Goal: Information Seeking & Learning: Compare options

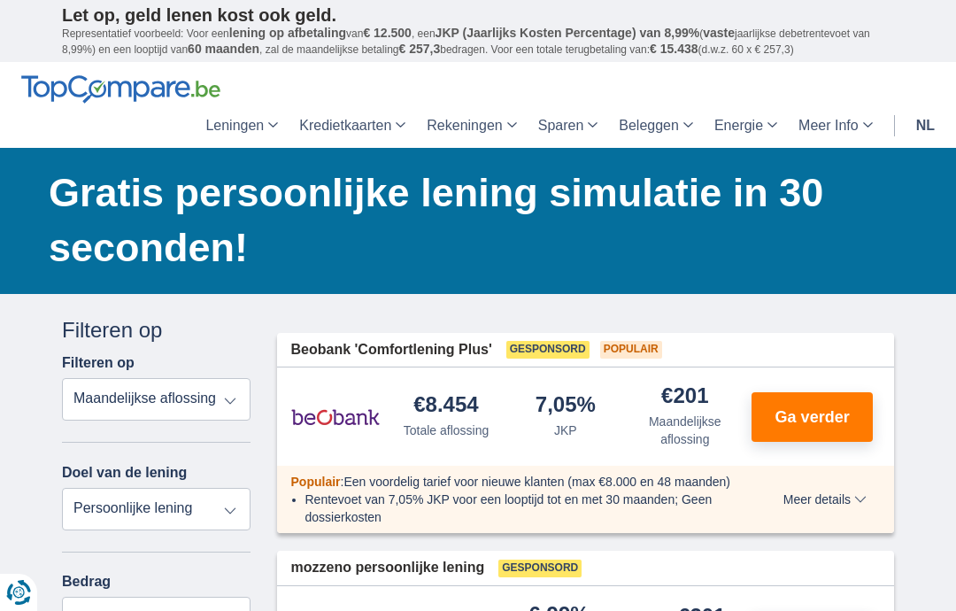
click at [249, 404] on select "Totale aflossing JKP Maandelijkse aflossing" at bounding box center [156, 399] width 189 height 42
click at [241, 514] on select "Persoonlijke lening Auto Moto / fiets Mobilhome / caravan Renovatie Energie Sch…" at bounding box center [156, 509] width 189 height 42
select select "vehicleLoan"
select select "3-4"
type input "15.000"
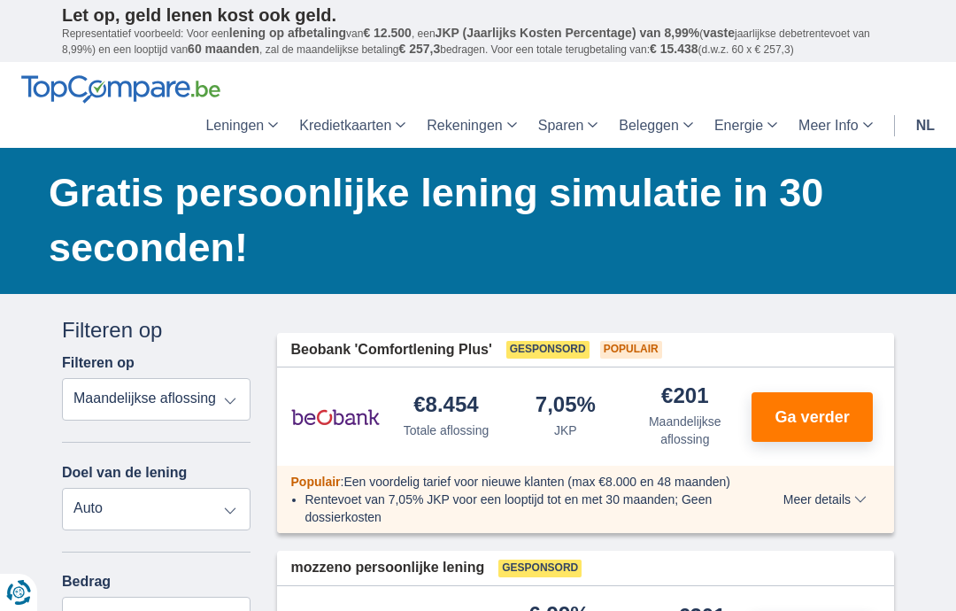
type input "15250"
select select "60"
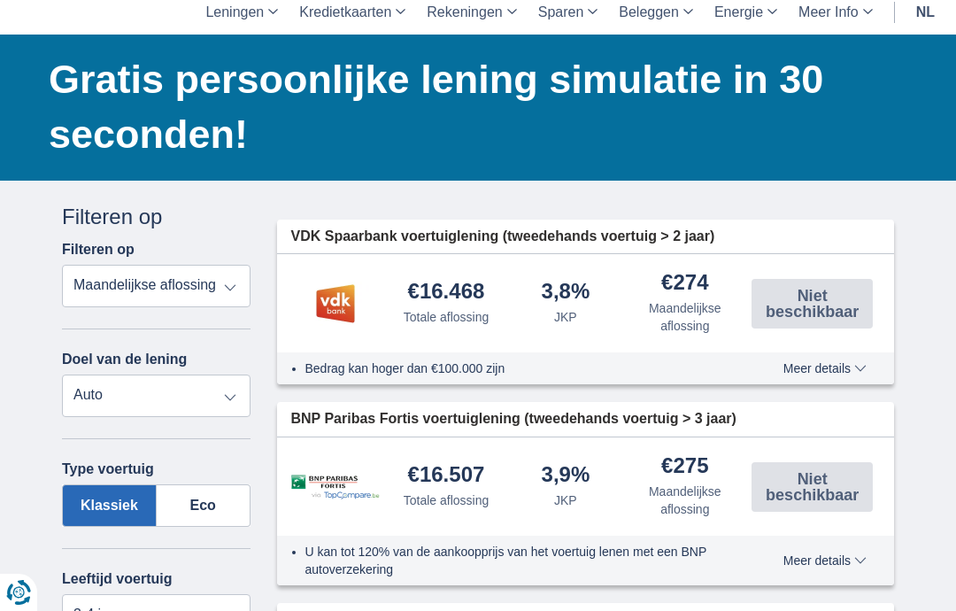
scroll to position [112, 0]
click at [471, 311] on div "Totale aflossing" at bounding box center [447, 318] width 86 height 18
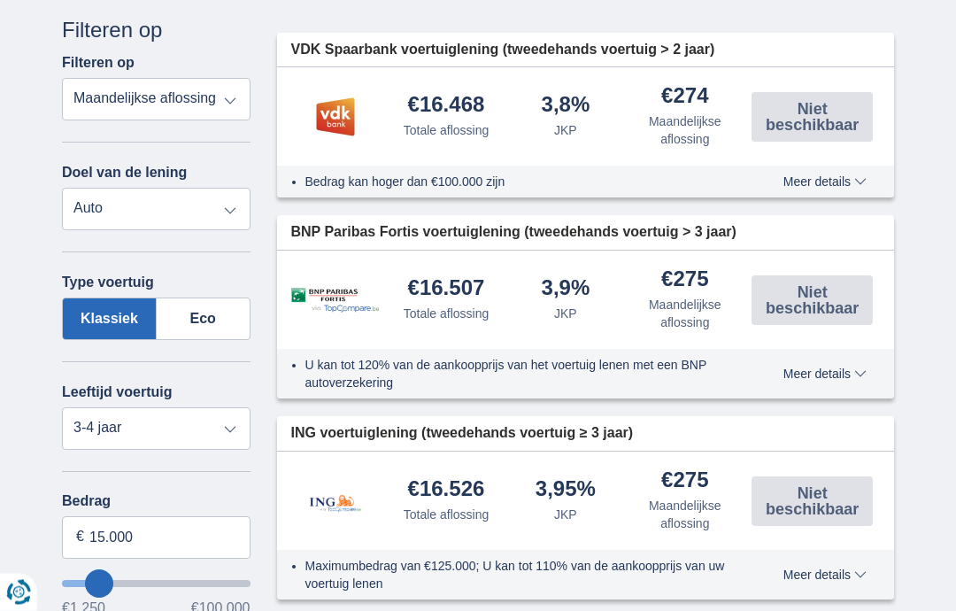
scroll to position [312, 0]
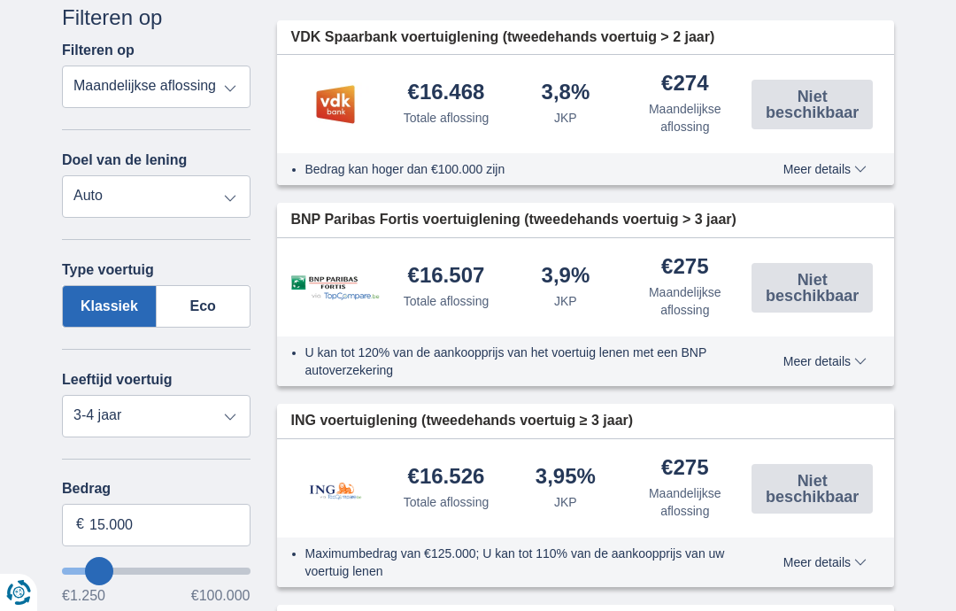
type input "26250"
click at [117, 574] on input "wantToBorrow" at bounding box center [156, 570] width 189 height 7
type input "26.250"
select select "120"
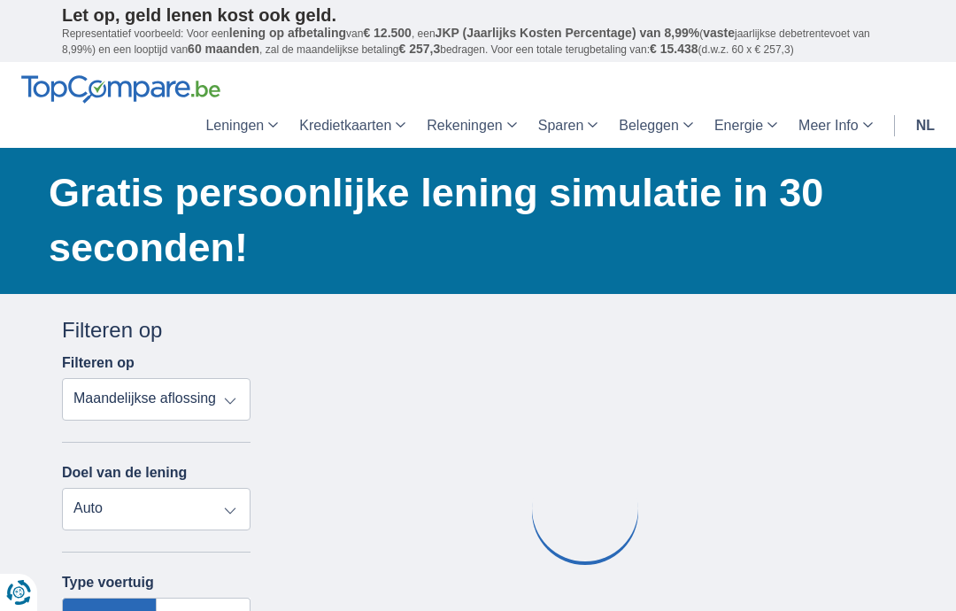
click at [103, 590] on label "Type voertuig" at bounding box center [108, 582] width 92 height 16
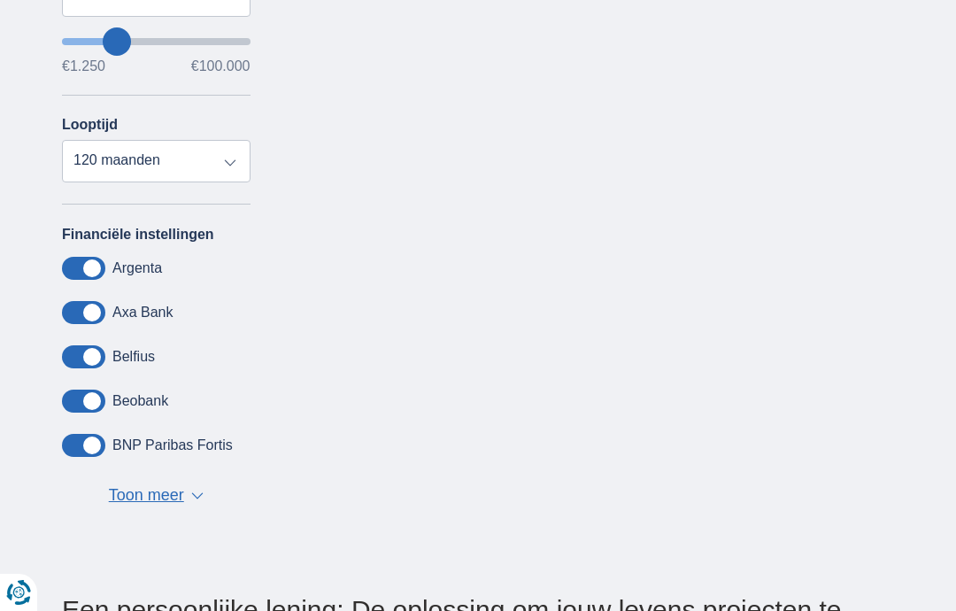
scroll to position [866, 0]
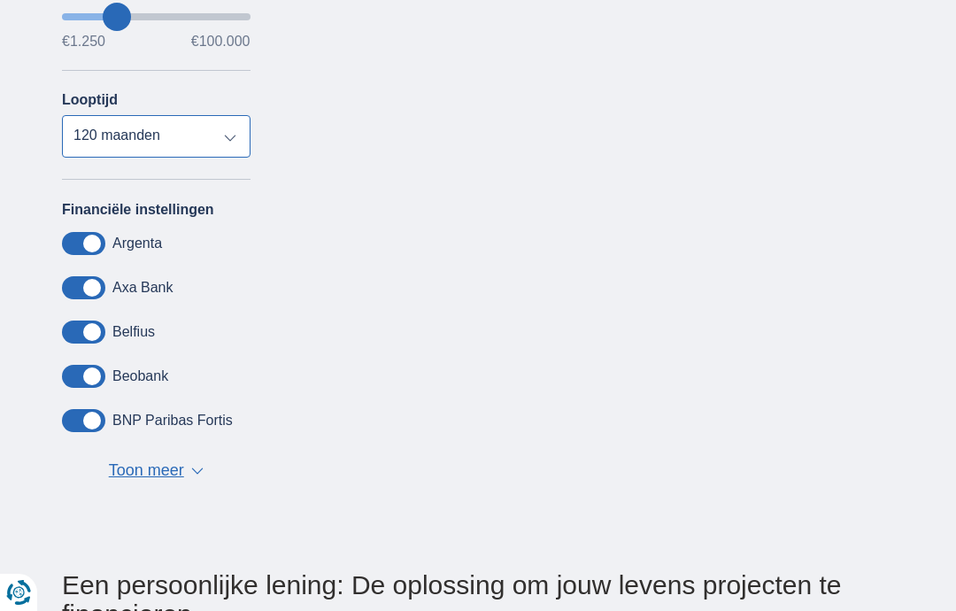
click at [248, 156] on select "12 maanden 18 maanden 24 maanden 30 maanden 36 maanden 42 maanden 48 maanden 60…" at bounding box center [156, 136] width 189 height 42
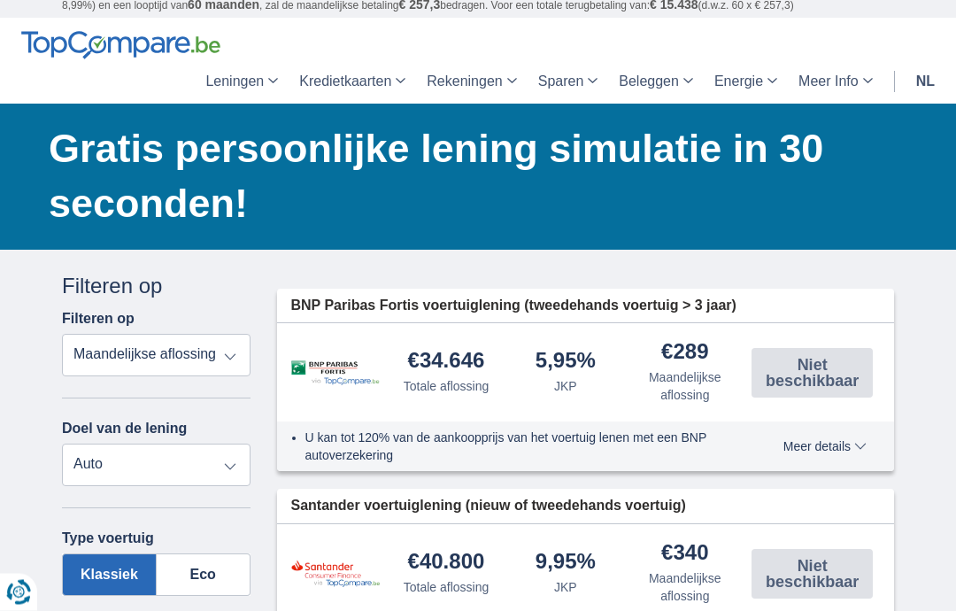
scroll to position [0, 0]
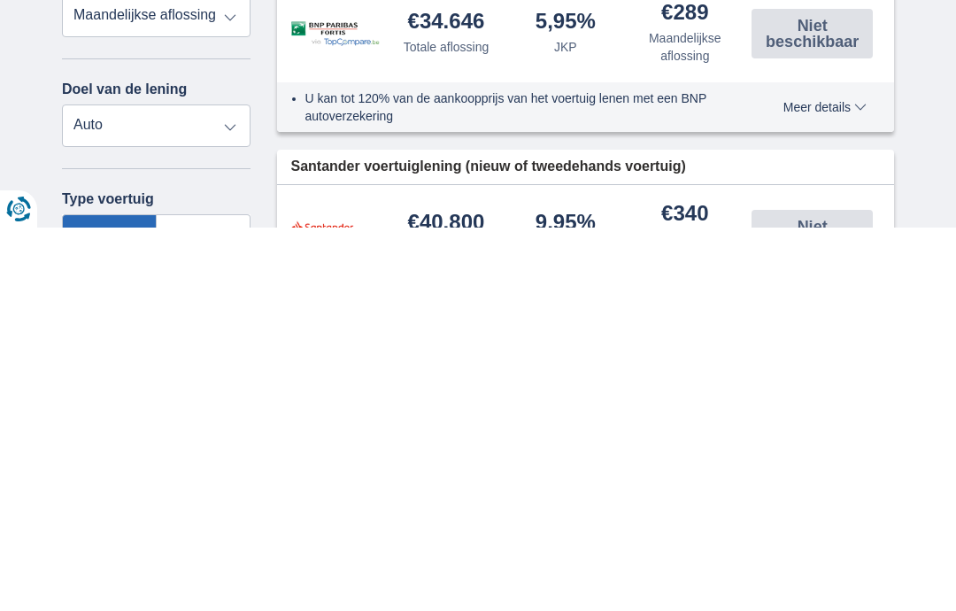
scroll to position [383, 0]
